Goal: Transaction & Acquisition: Download file/media

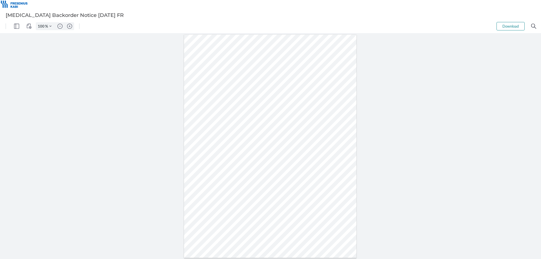
click at [512, 24] on button "Download" at bounding box center [511, 26] width 28 height 8
click at [508, 27] on button "Download" at bounding box center [511, 26] width 28 height 8
click at [510, 27] on button "Download" at bounding box center [511, 26] width 28 height 8
click at [513, 27] on button "Download" at bounding box center [511, 26] width 28 height 8
click at [514, 26] on button "Download" at bounding box center [511, 26] width 28 height 8
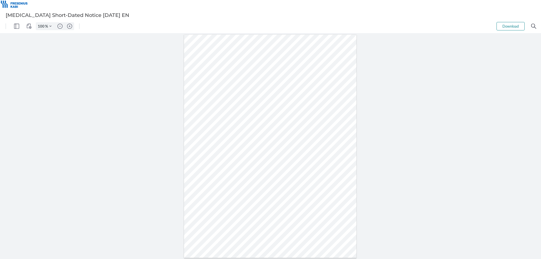
click at [515, 26] on button "Download" at bounding box center [511, 26] width 28 height 8
click at [508, 25] on button "Download" at bounding box center [511, 26] width 28 height 8
